Goal: Task Accomplishment & Management: Complete application form

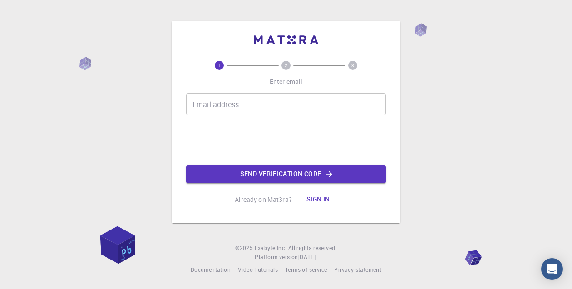
click at [248, 97] on input "Email address" at bounding box center [286, 105] width 200 height 22
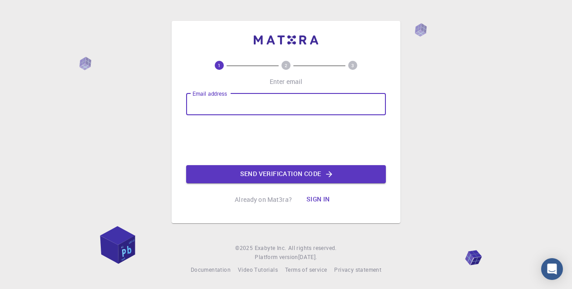
type input "[PERSON_NAME][EMAIL_ADDRESS][DOMAIN_NAME]"
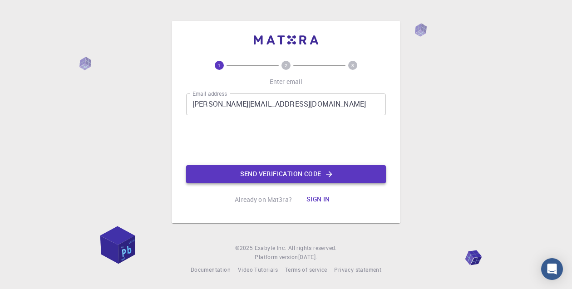
click at [282, 174] on button "Send verification code" at bounding box center [286, 174] width 200 height 18
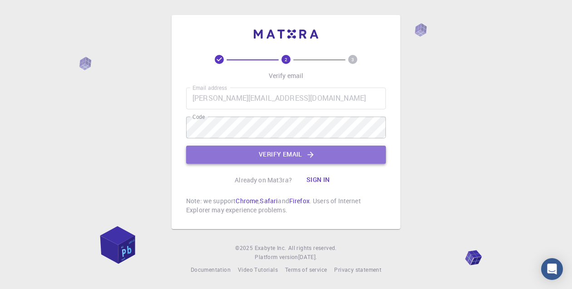
click at [289, 154] on button "Verify email" at bounding box center [286, 155] width 200 height 18
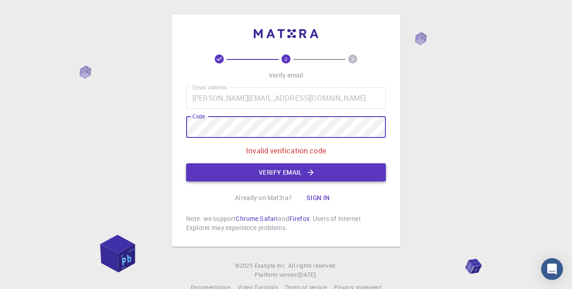
click at [299, 172] on button "Verify email" at bounding box center [286, 173] width 200 height 18
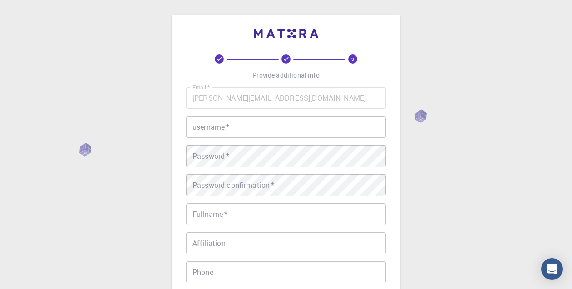
click at [249, 129] on input "username   *" at bounding box center [286, 127] width 200 height 22
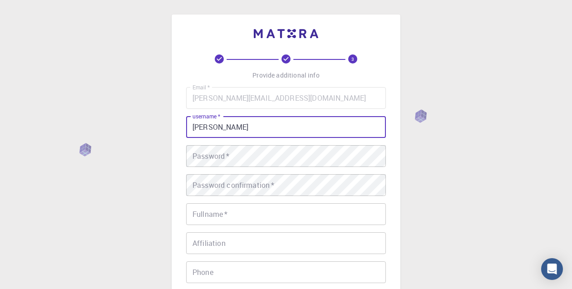
type input "[PERSON_NAME]"
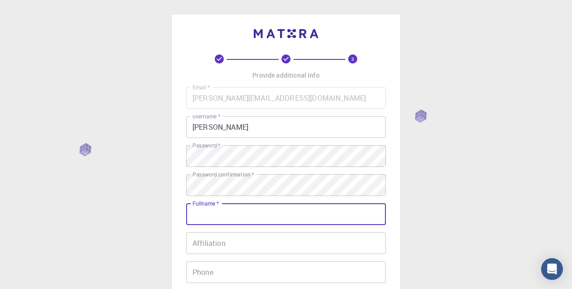
click at [220, 215] on input "Fullname   *" at bounding box center [286, 215] width 200 height 22
type input "[PERSON_NAME]"
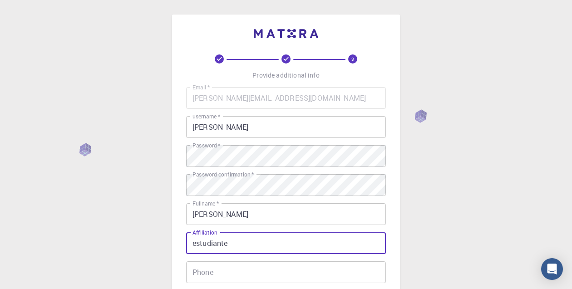
type input "estudiante"
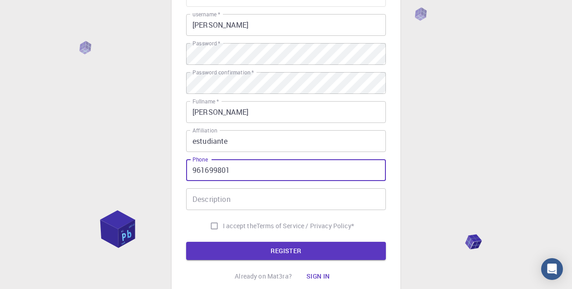
scroll to position [113, 0]
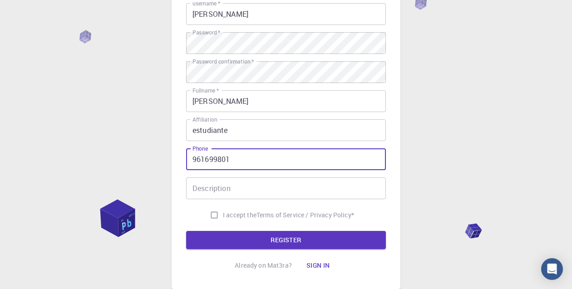
type input "961699801"
click at [264, 188] on input "Description" at bounding box center [286, 189] width 200 height 22
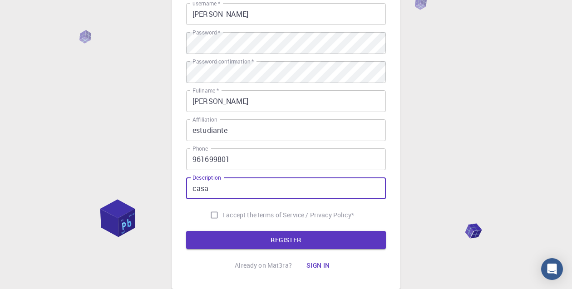
type input "casa"
click at [214, 215] on input "I accept the Terms of Service / Privacy Policy *" at bounding box center [214, 215] width 17 height 17
checkbox input "true"
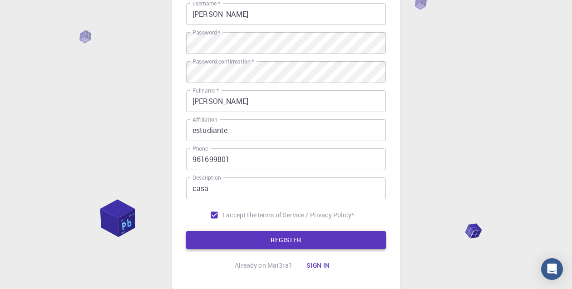
click at [268, 234] on button "REGISTER" at bounding box center [286, 240] width 200 height 18
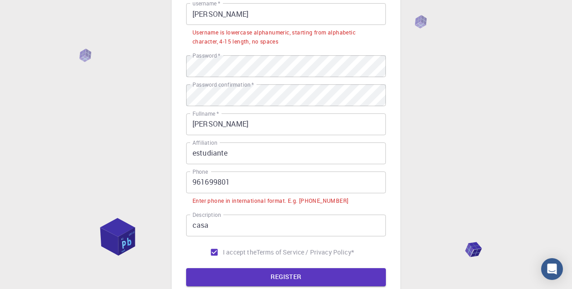
click at [190, 182] on input "961699801" at bounding box center [286, 183] width 200 height 22
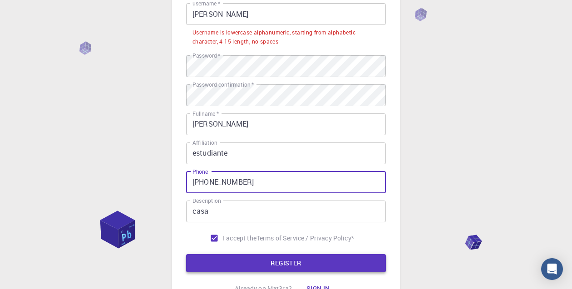
type input "[PHONE_NUMBER]"
click at [301, 263] on button "REGISTER" at bounding box center [286, 263] width 200 height 18
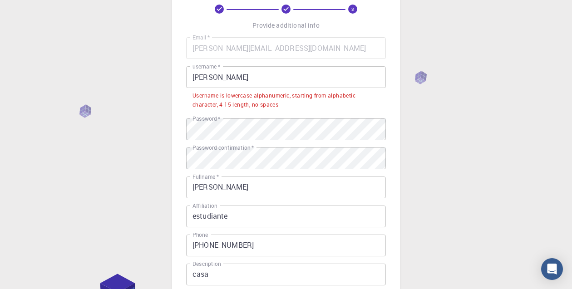
scroll to position [39, 0]
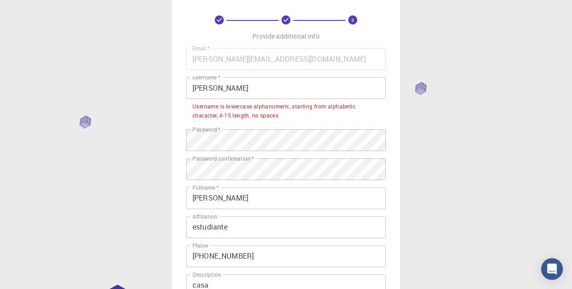
click at [254, 92] on input "[PERSON_NAME]" at bounding box center [286, 88] width 200 height 22
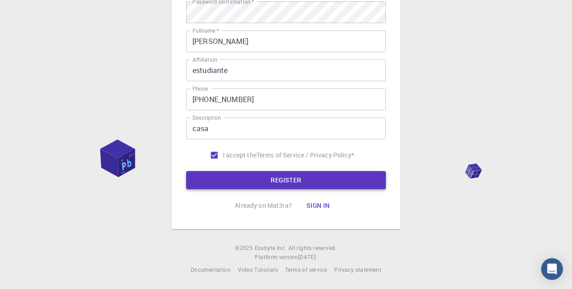
click at [268, 176] on button "REGISTER" at bounding box center [286, 180] width 200 height 18
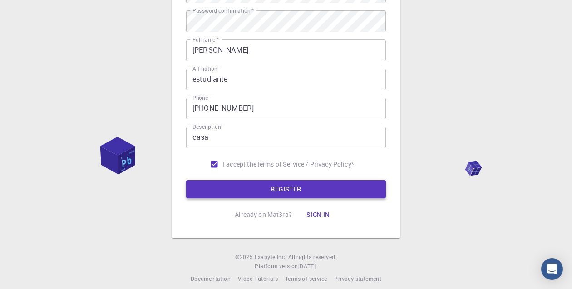
scroll to position [0, 0]
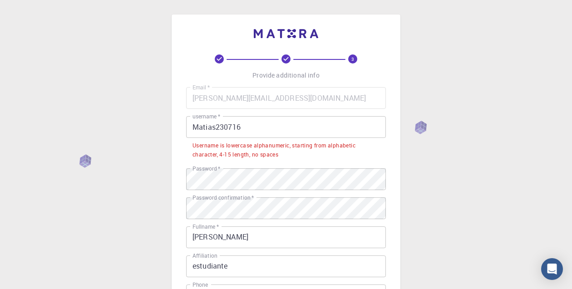
click at [249, 124] on input "Matias230716" at bounding box center [286, 127] width 200 height 22
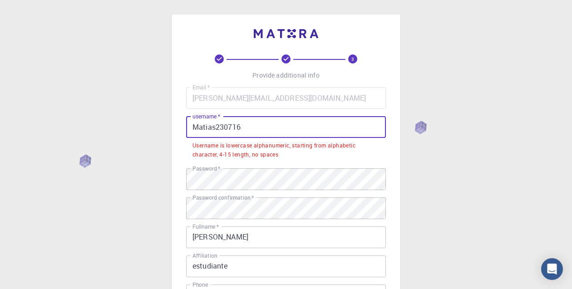
click at [249, 124] on input "Matias230716" at bounding box center [286, 127] width 200 height 22
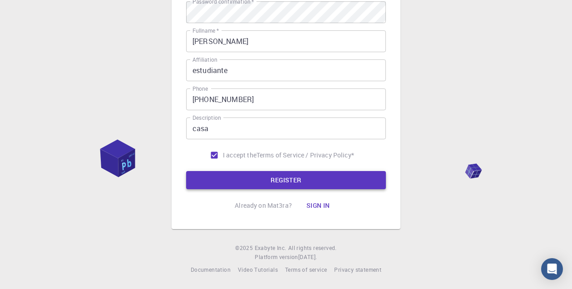
click at [263, 174] on button "REGISTER" at bounding box center [286, 180] width 200 height 18
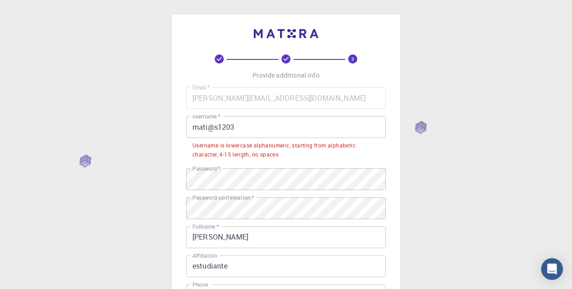
click at [247, 128] on input "mati@s1203" at bounding box center [286, 127] width 200 height 22
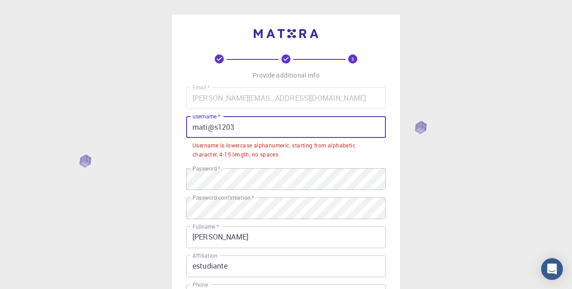
click at [247, 128] on input "mati@s1203" at bounding box center [286, 127] width 200 height 22
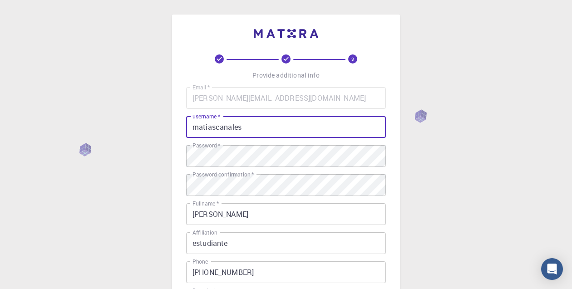
scroll to position [173, 0]
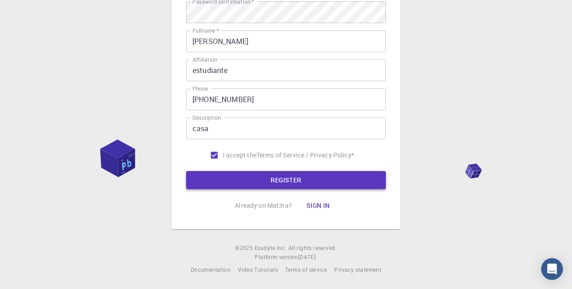
type input "matiascanales"
click at [302, 184] on button "REGISTER" at bounding box center [286, 180] width 200 height 18
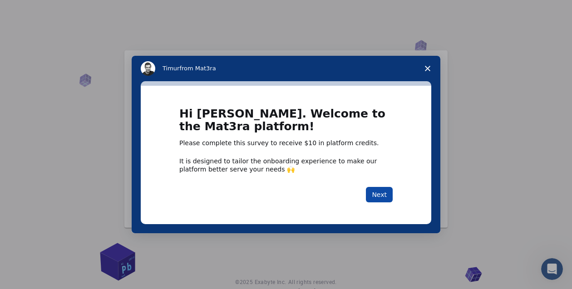
click at [381, 198] on button "Next" at bounding box center [379, 194] width 27 height 15
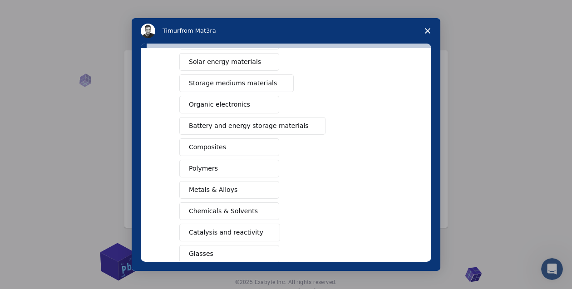
scroll to position [149, 0]
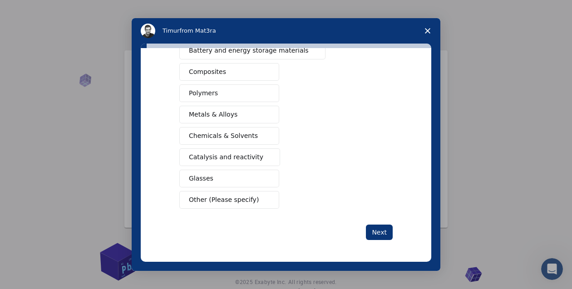
click at [251, 199] on span "Other (Please specify)" at bounding box center [224, 200] width 70 height 10
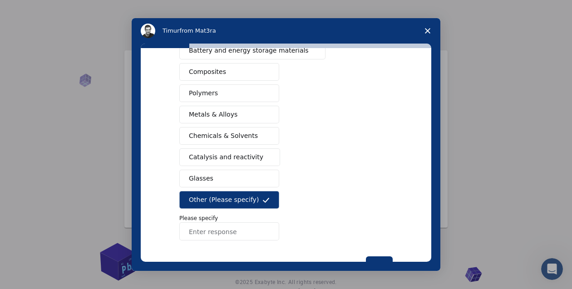
click at [250, 201] on span "Other (Please specify)" at bounding box center [224, 200] width 70 height 10
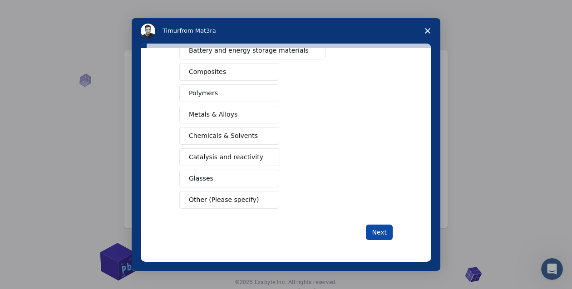
click at [376, 229] on button "Next" at bounding box center [379, 232] width 27 height 15
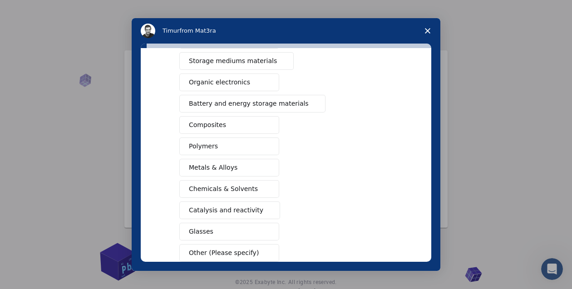
scroll to position [160, 0]
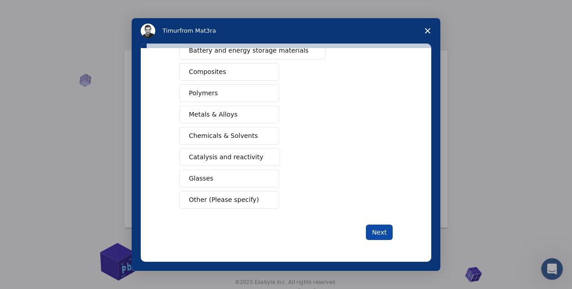
click at [382, 239] on button "Next" at bounding box center [379, 232] width 27 height 15
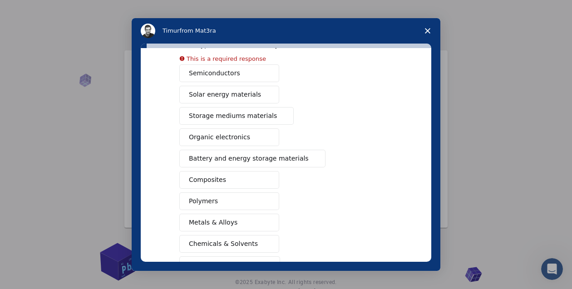
scroll to position [50, 0]
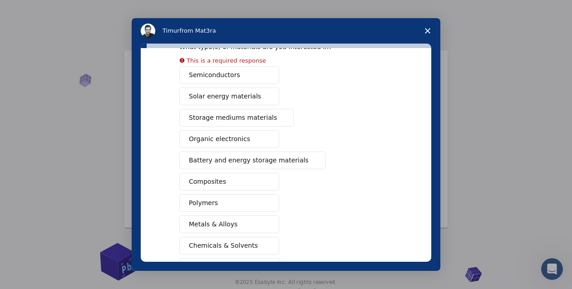
click at [204, 204] on div "Semiconductors Solar energy materials Storage mediums materials Organic electro…" at bounding box center [286, 192] width 214 height 253
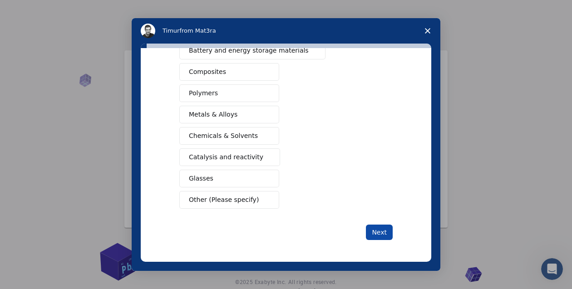
click at [373, 237] on button "Next" at bounding box center [379, 232] width 27 height 15
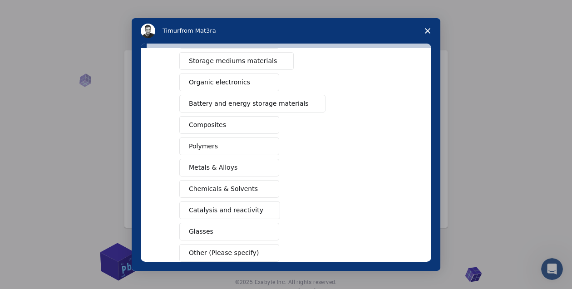
scroll to position [160, 0]
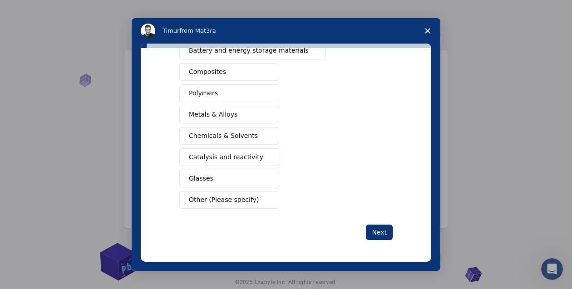
click at [193, 89] on span "Polymers" at bounding box center [203, 94] width 29 height 10
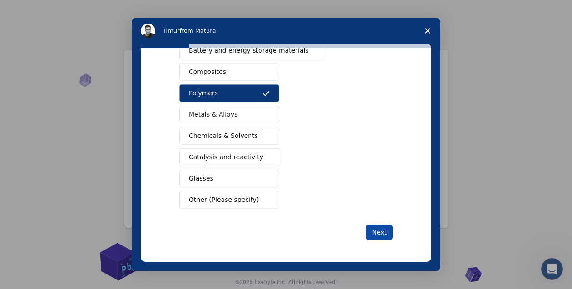
click at [378, 234] on button "Next" at bounding box center [379, 232] width 27 height 15
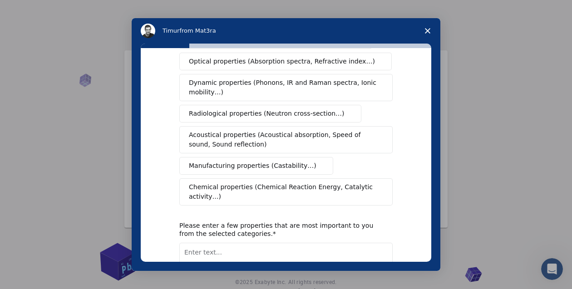
scroll to position [146, 0]
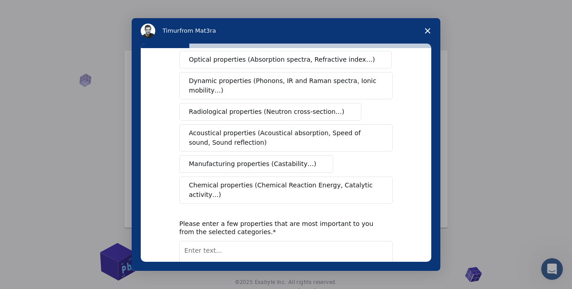
click at [280, 159] on span "Manufacturing properties (Castability…)" at bounding box center [253, 164] width 128 height 10
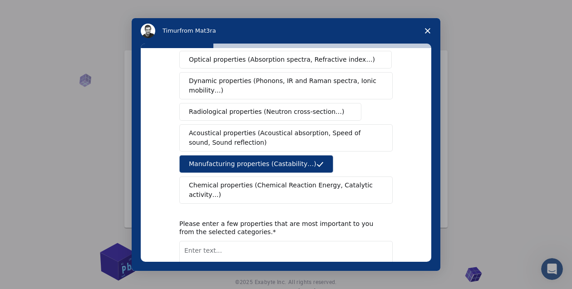
scroll to position [206, 0]
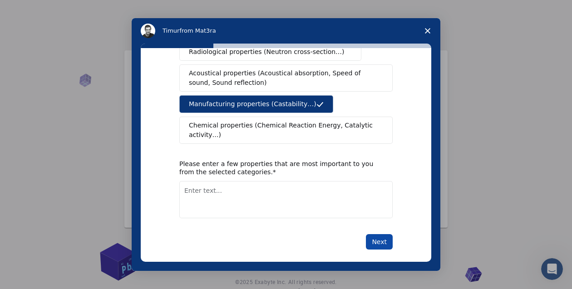
click at [374, 234] on button "Next" at bounding box center [379, 241] width 27 height 15
click at [261, 205] on textarea "Enter text..." at bounding box center [286, 199] width 214 height 37
click at [258, 117] on button "Chemical properties (Chemical Reaction Energy, Catalytic activity…)" at bounding box center [286, 130] width 214 height 27
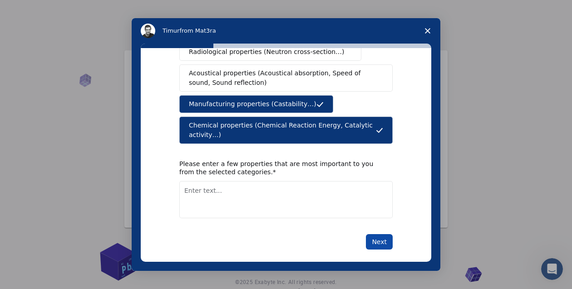
click at [381, 234] on button "Next" at bounding box center [379, 241] width 27 height 15
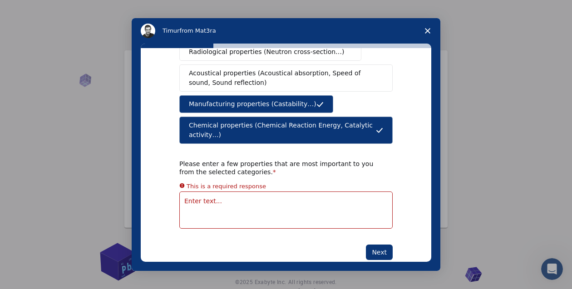
click at [251, 192] on textarea "Enter text..." at bounding box center [286, 210] width 214 height 37
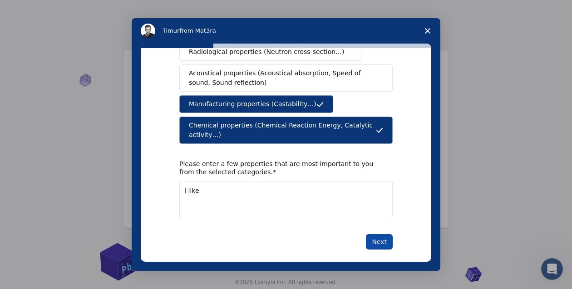
type textarea "I like"
click at [380, 234] on button "Next" at bounding box center [379, 241] width 27 height 15
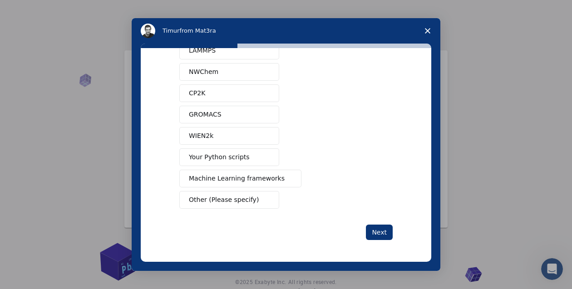
scroll to position [0, 0]
